Goal: Information Seeking & Learning: Learn about a topic

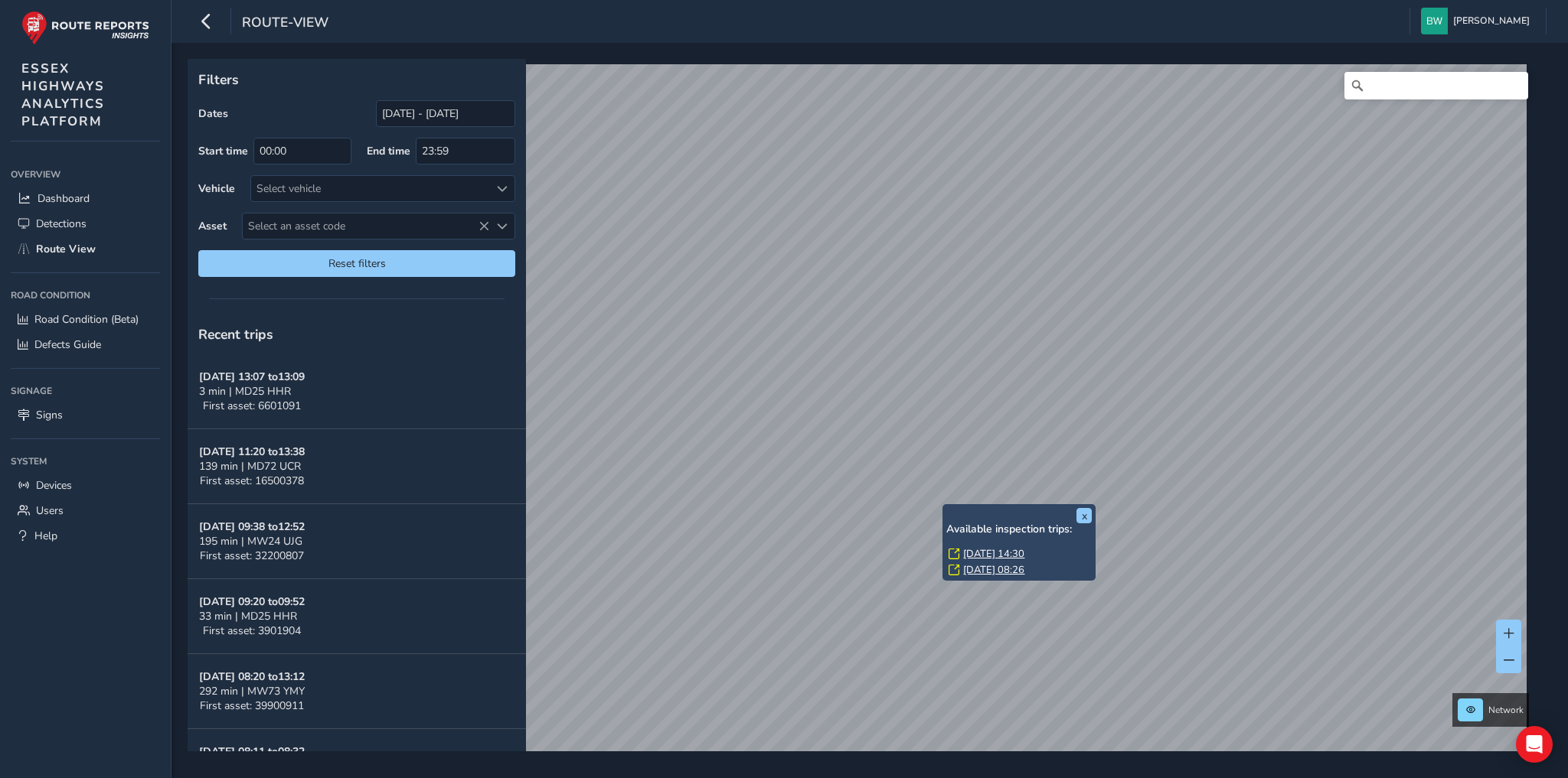
click at [985, 556] on link "[DATE] 14:30" at bounding box center [993, 554] width 61 height 13
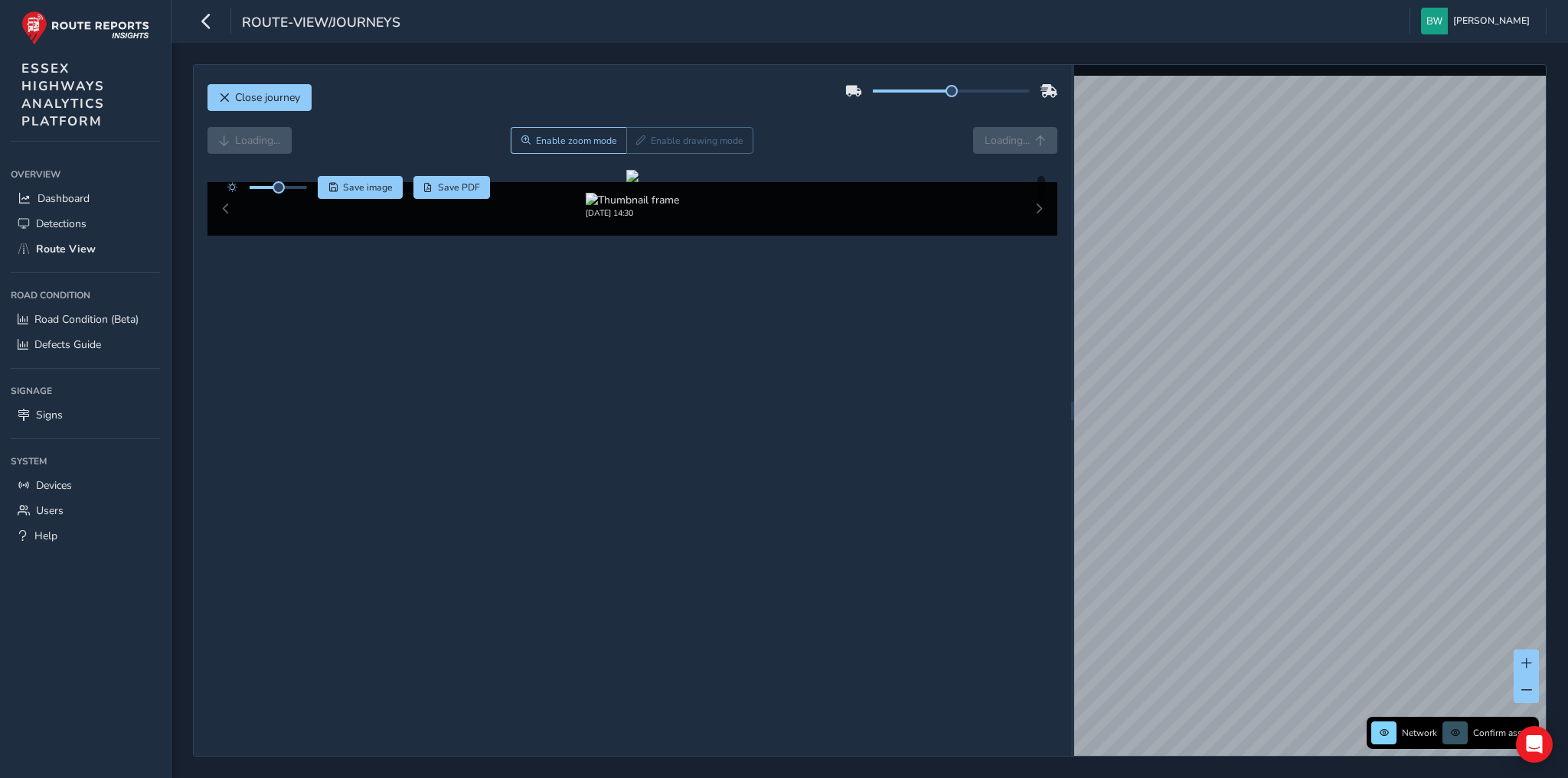
click at [228, 144] on div "Loading... Enable zoom mode Enable drawing mode Loading..." at bounding box center [632, 140] width 850 height 27
click at [1270, 226] on link "[DATE] 13:32" at bounding box center [1290, 228] width 61 height 13
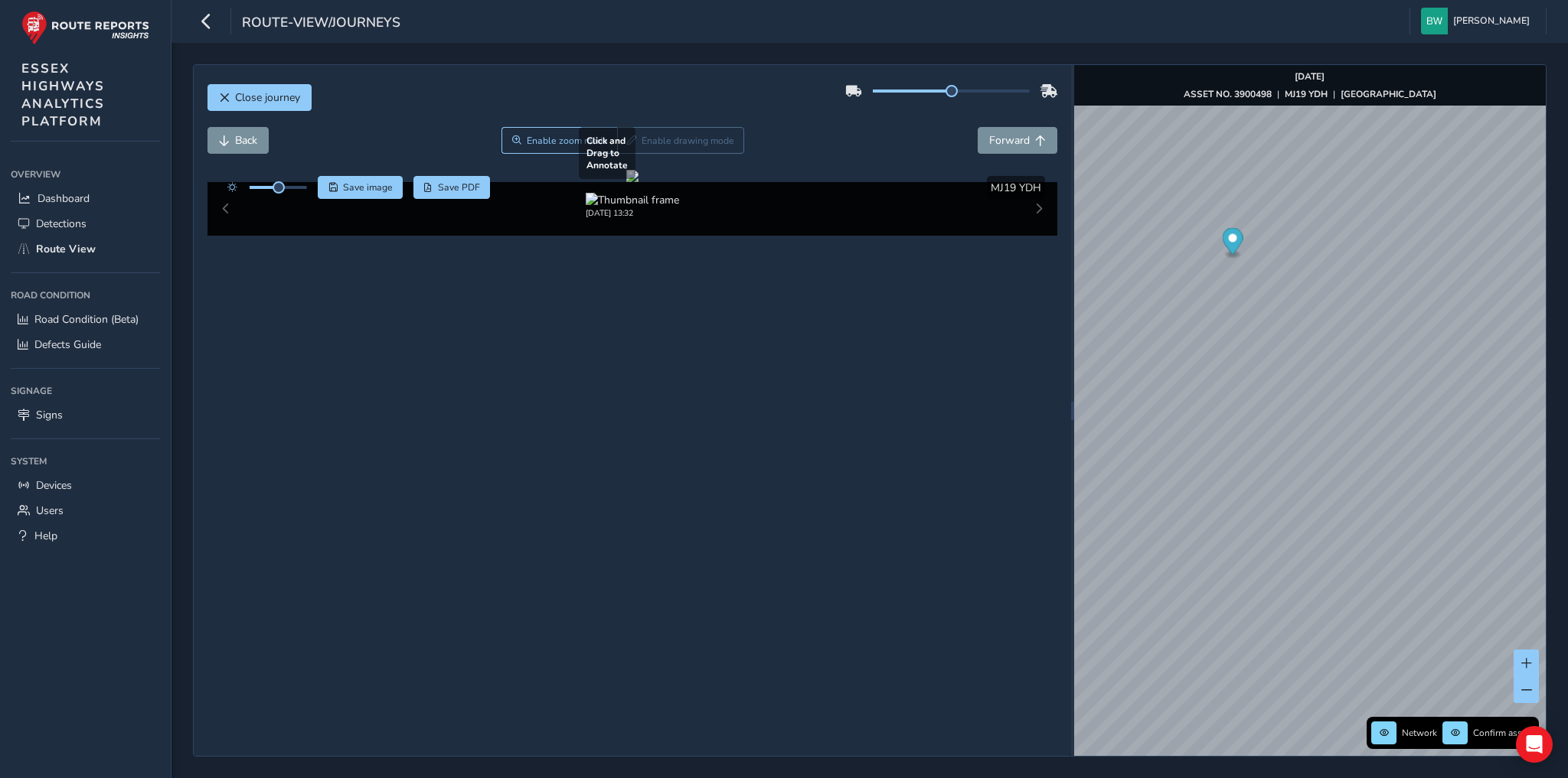
click at [626, 182] on div at bounding box center [632, 175] width 13 height 13
drag, startPoint x: 443, startPoint y: 326, endPoint x: 572, endPoint y: 313, distance: 129.7
click at [626, 182] on div at bounding box center [632, 175] width 13 height 13
click at [1359, 399] on img "Preview frame" at bounding box center [1378, 393] width 39 height 13
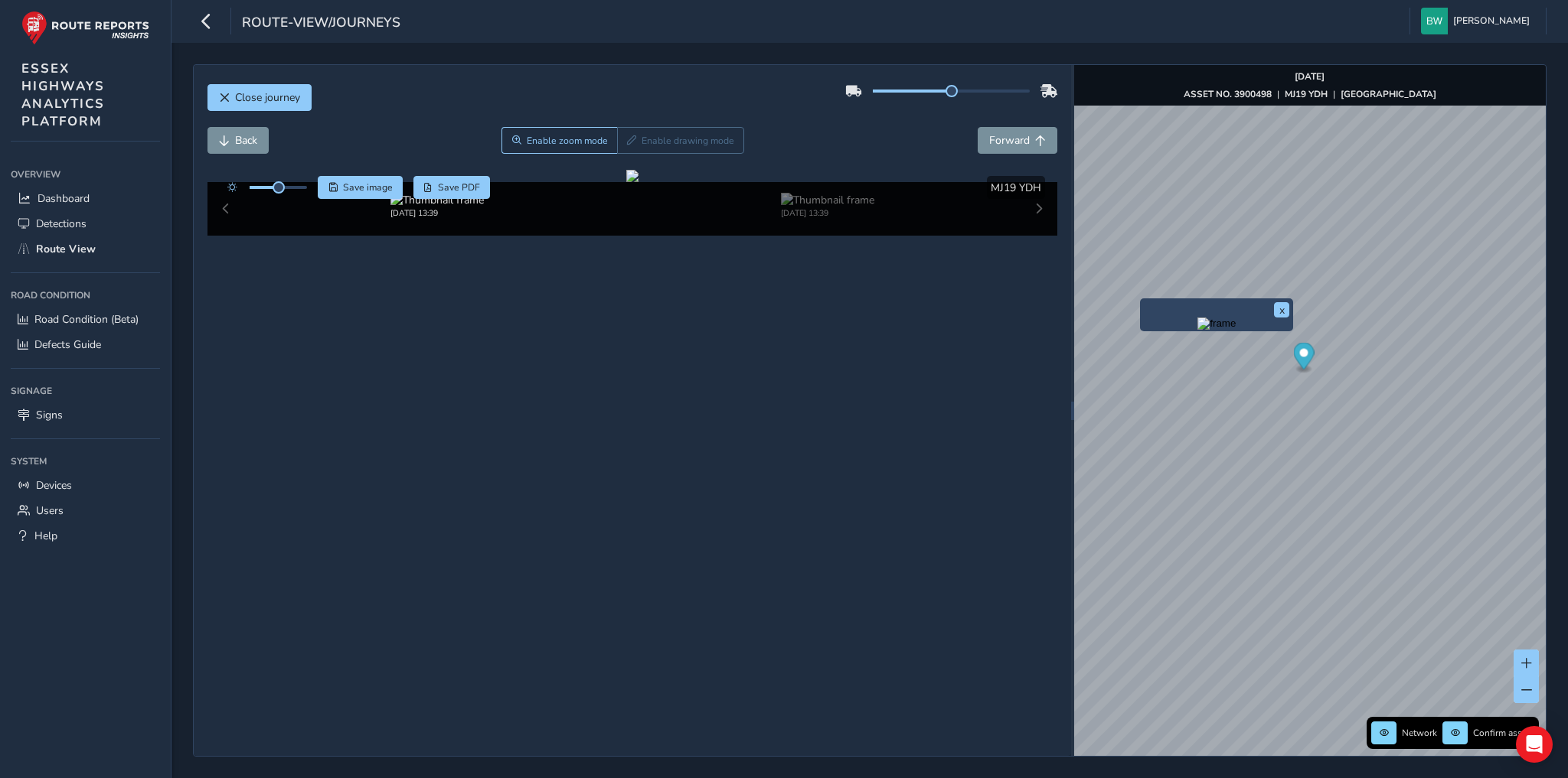
click at [1197, 330] on img "Preview frame" at bounding box center [1216, 323] width 39 height 13
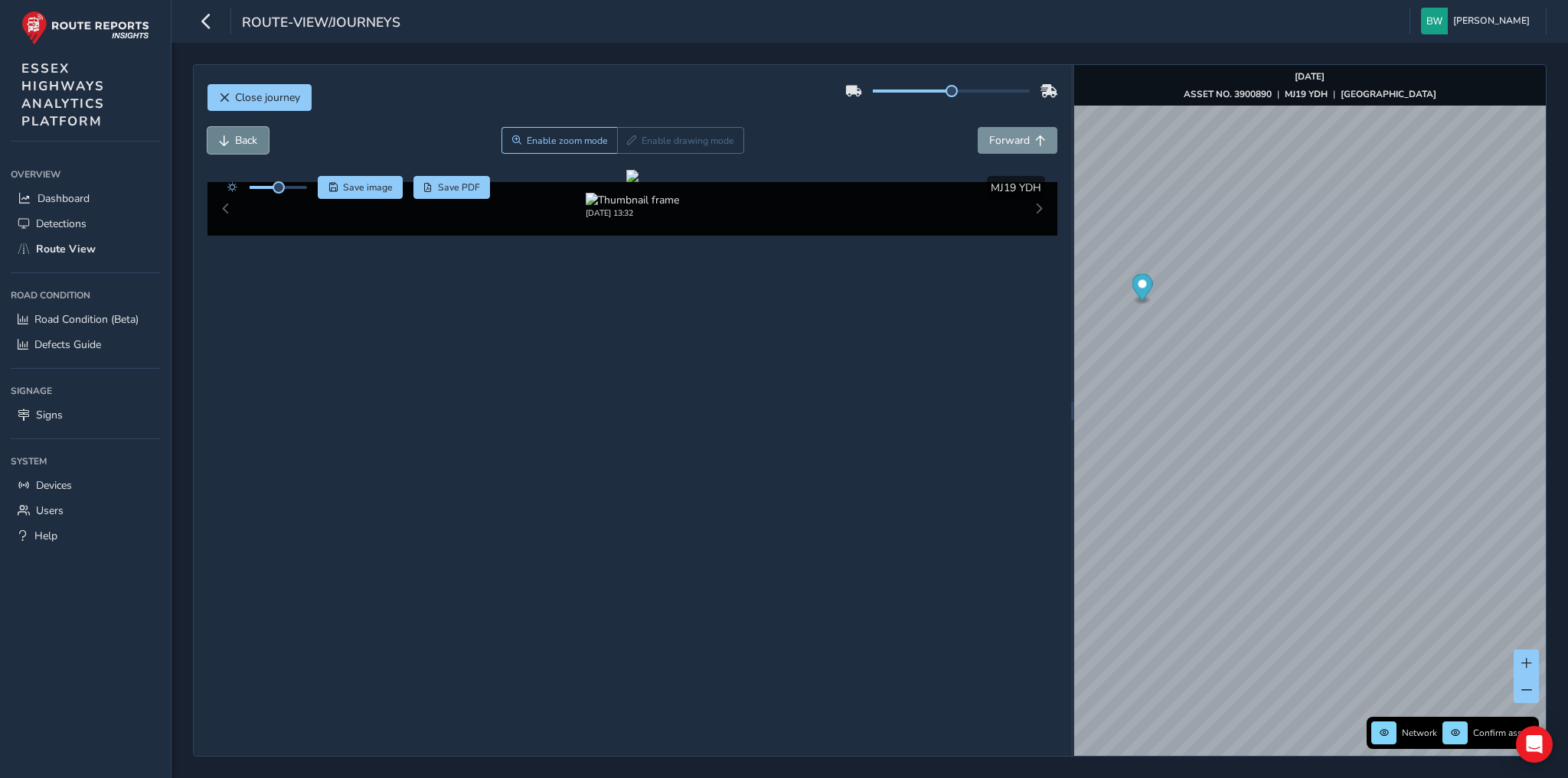
click at [229, 140] on button "Back" at bounding box center [238, 140] width 61 height 27
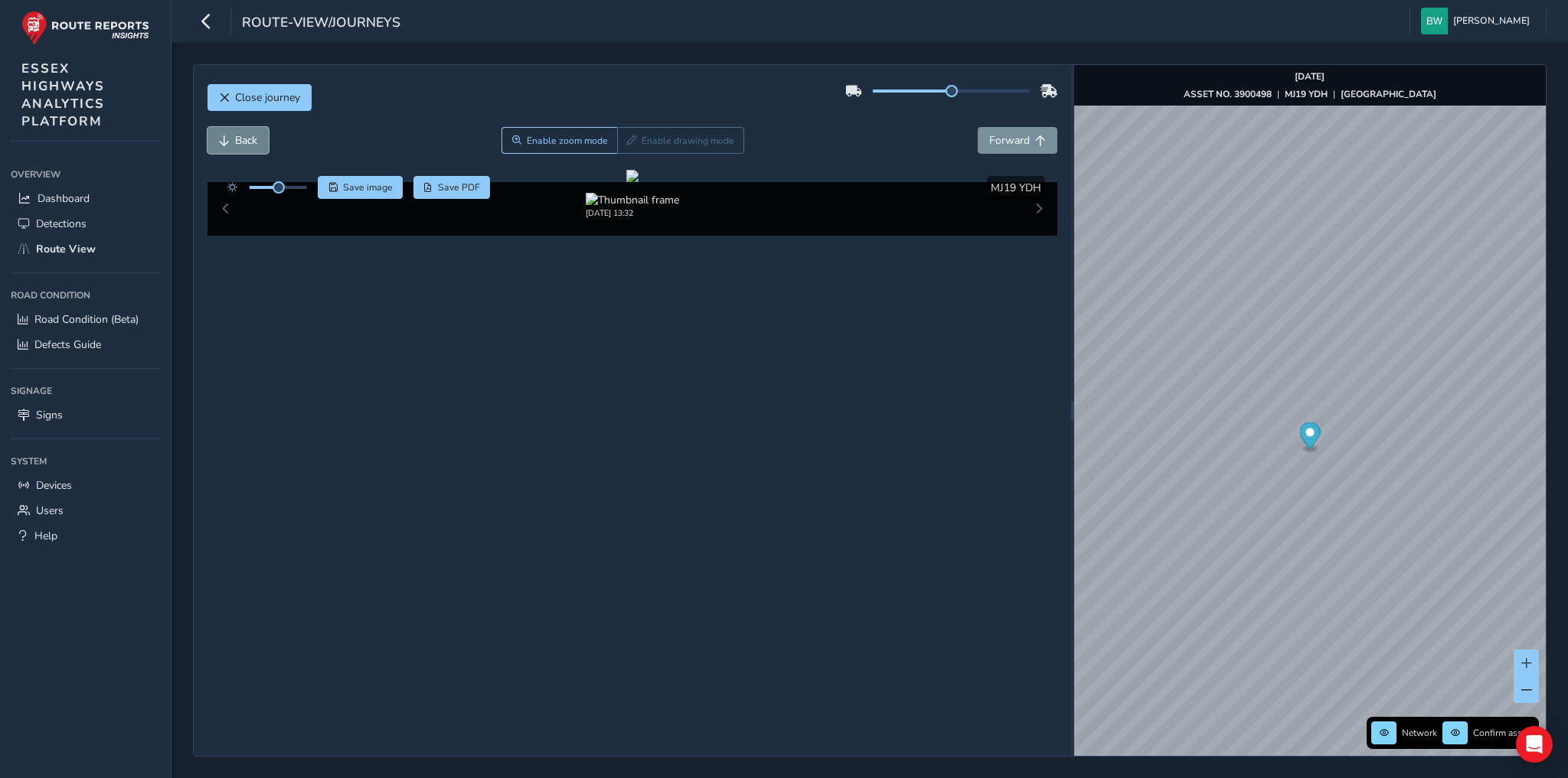
click at [229, 140] on button "Back" at bounding box center [238, 140] width 61 height 27
